Goal: Task Accomplishment & Management: Use online tool/utility

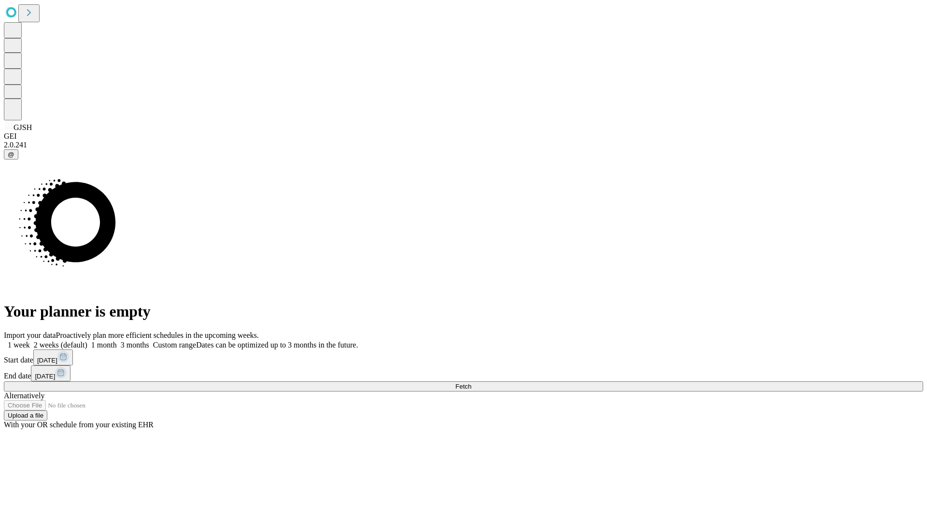
click at [471, 383] on span "Fetch" at bounding box center [463, 386] width 16 height 7
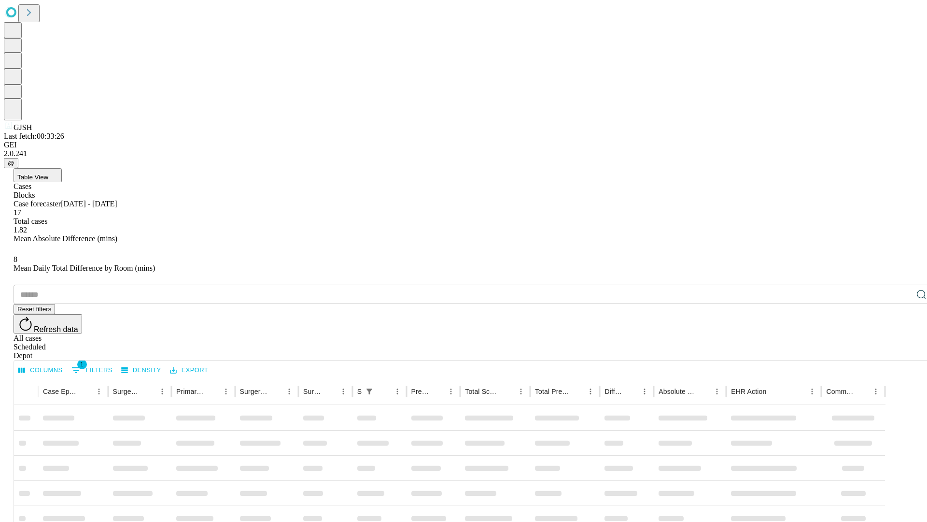
click at [902, 351] on div "Depot" at bounding box center [474, 355] width 920 height 9
